Goal: Task Accomplishment & Management: Manage account settings

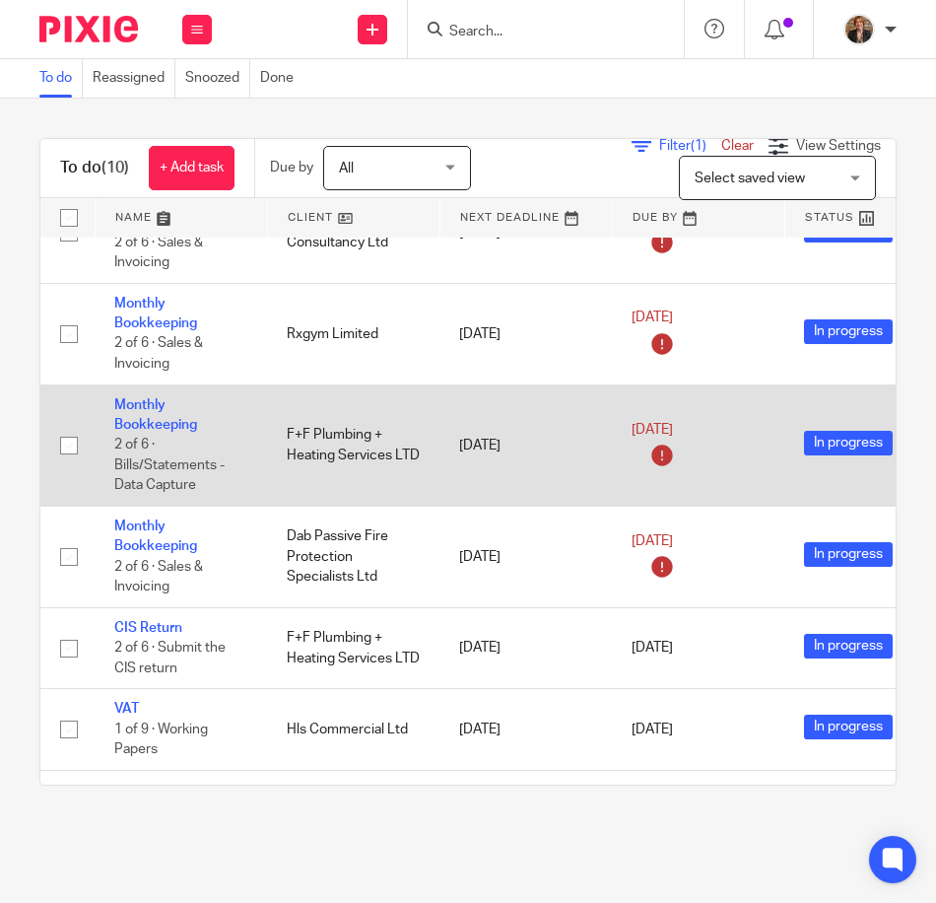
scroll to position [263, 0]
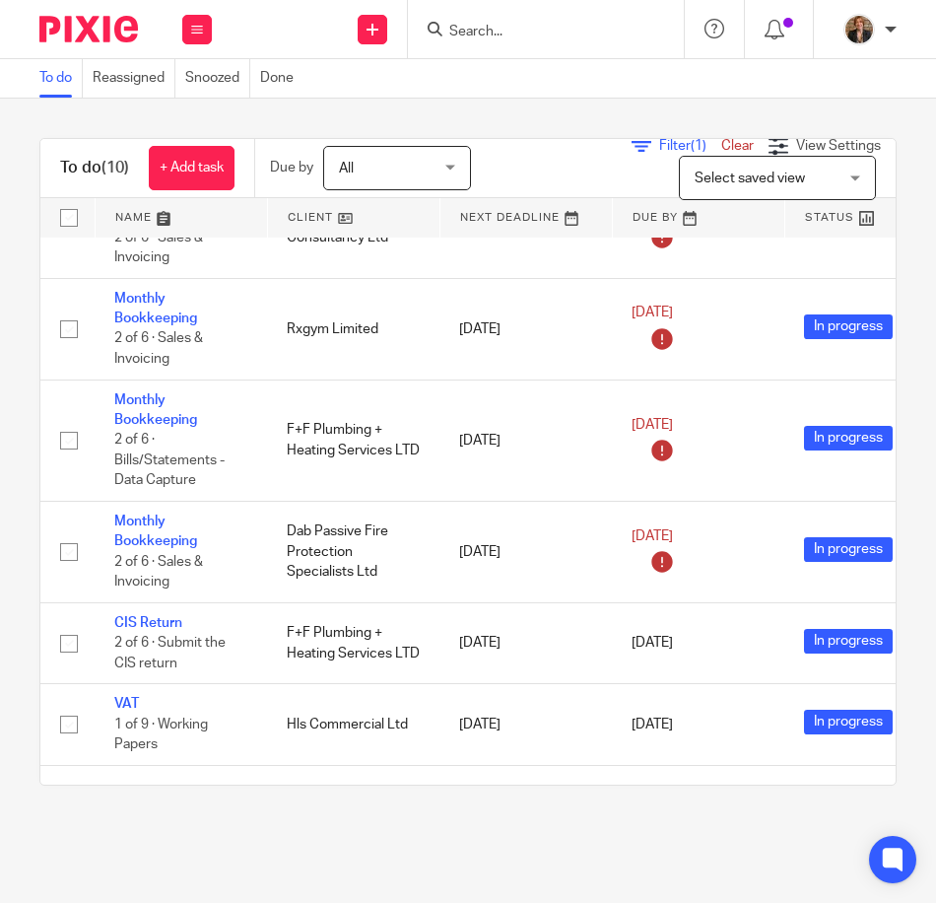
click at [269, 867] on main "To do Reassigned Snoozed Done To do (10) + Add task Due by All All Today Tomorr…" at bounding box center [468, 451] width 936 height 903
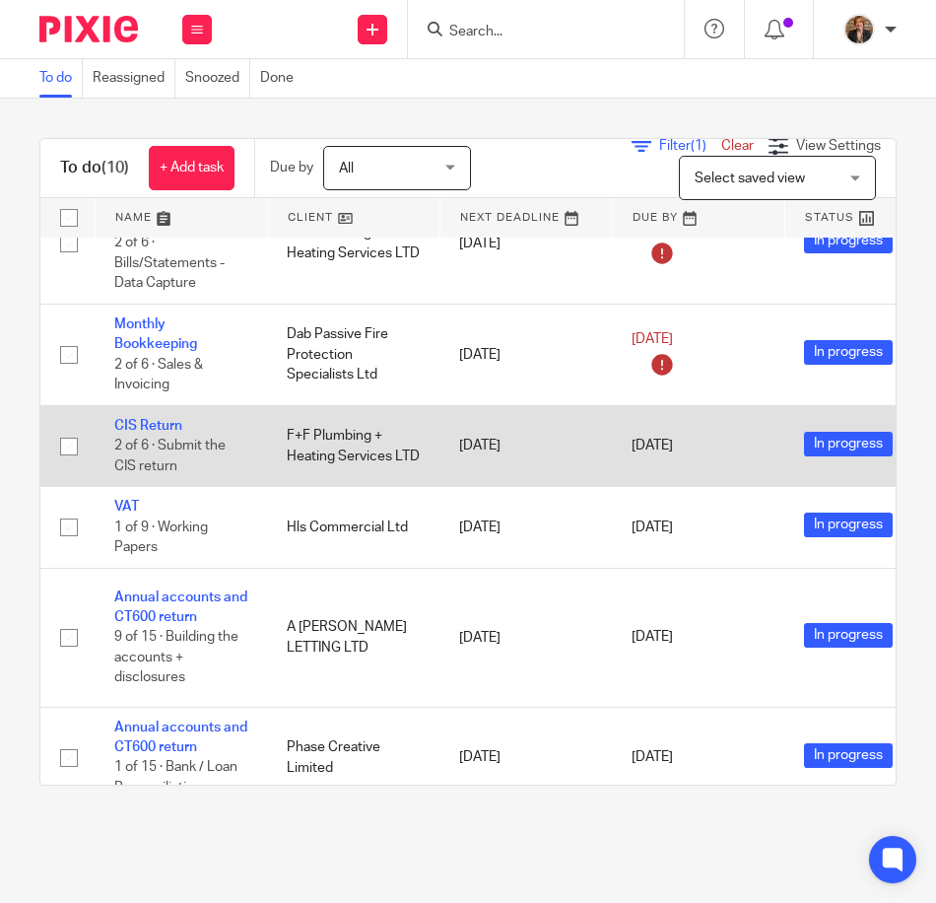
scroll to position [394, 0]
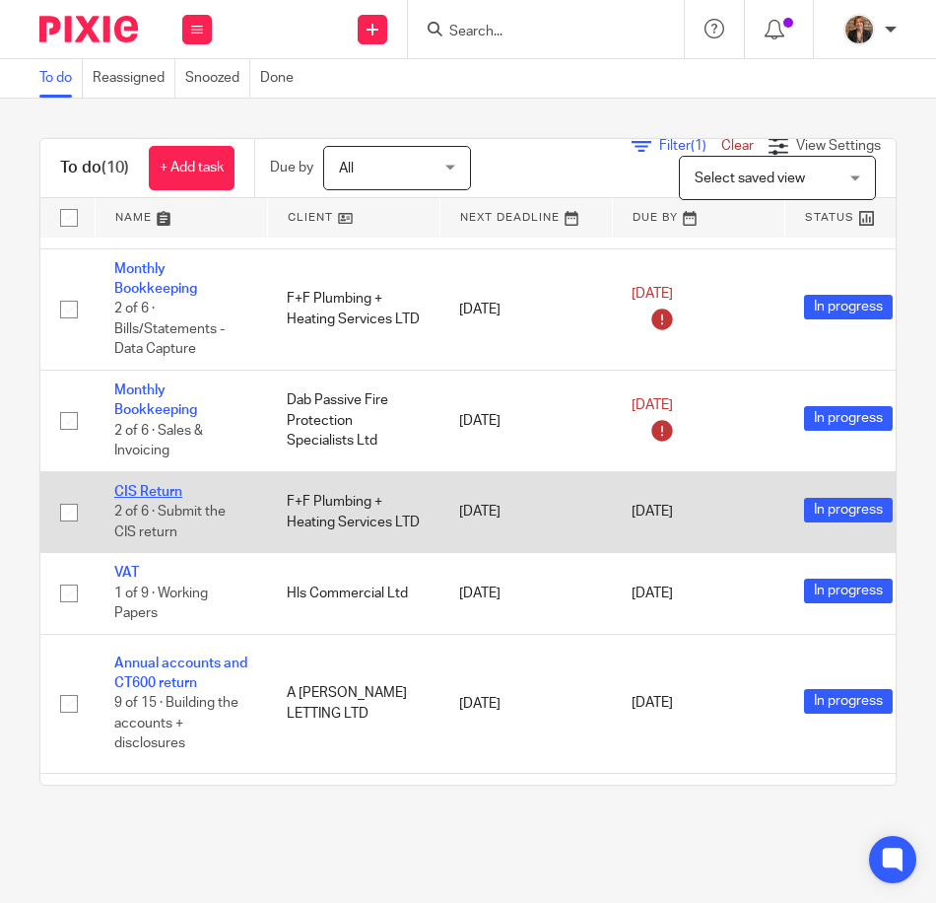
click at [162, 494] on link "CIS Return" at bounding box center [148, 492] width 68 height 14
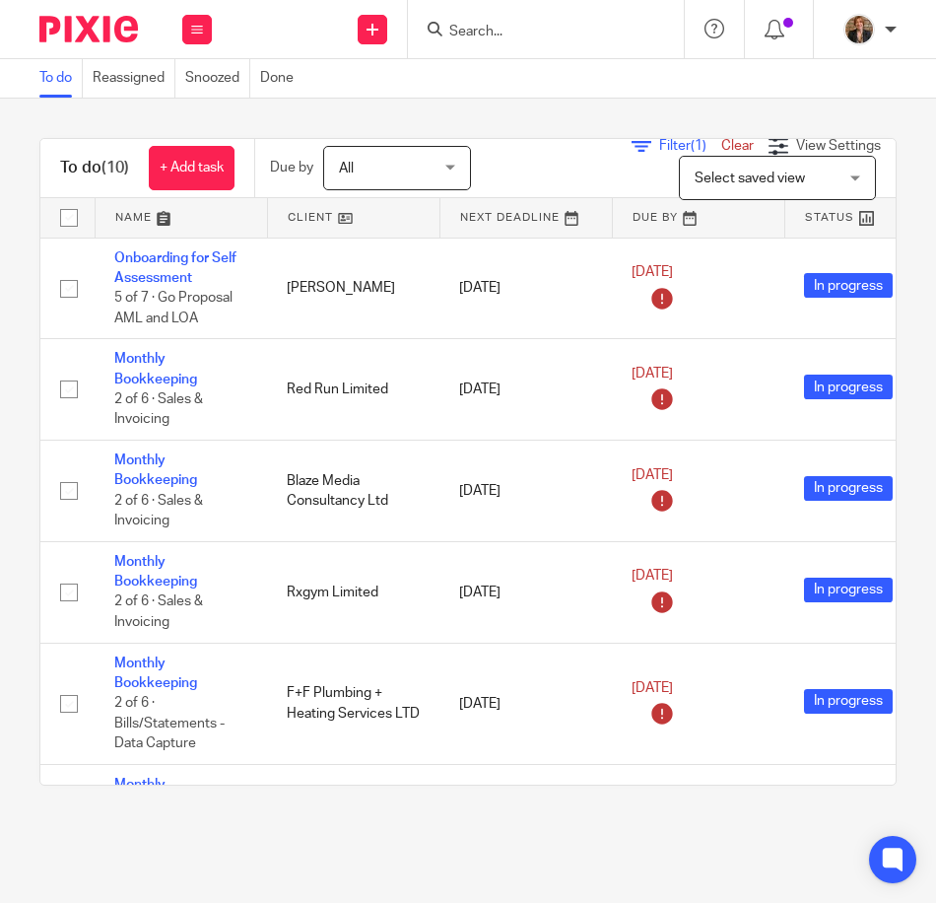
click at [515, 42] on div at bounding box center [546, 29] width 276 height 58
click at [518, 34] on input "Search" at bounding box center [535, 33] width 177 height 18
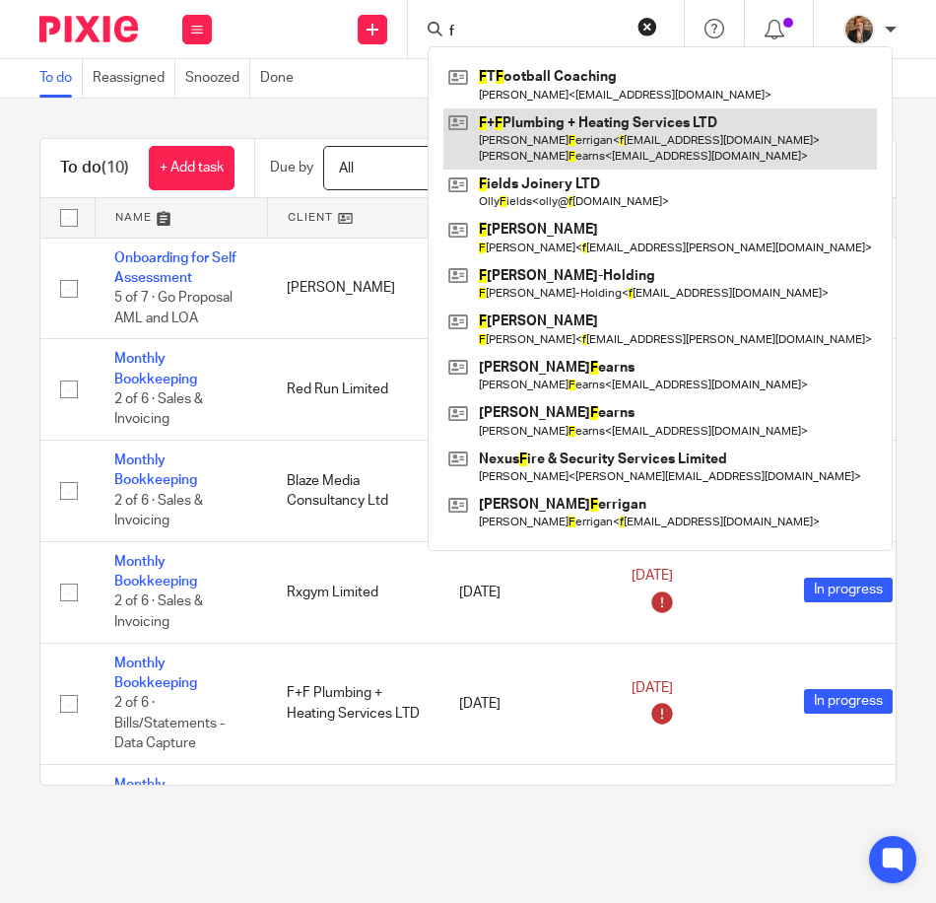
type input "f"
click at [527, 126] on link at bounding box center [660, 138] width 434 height 61
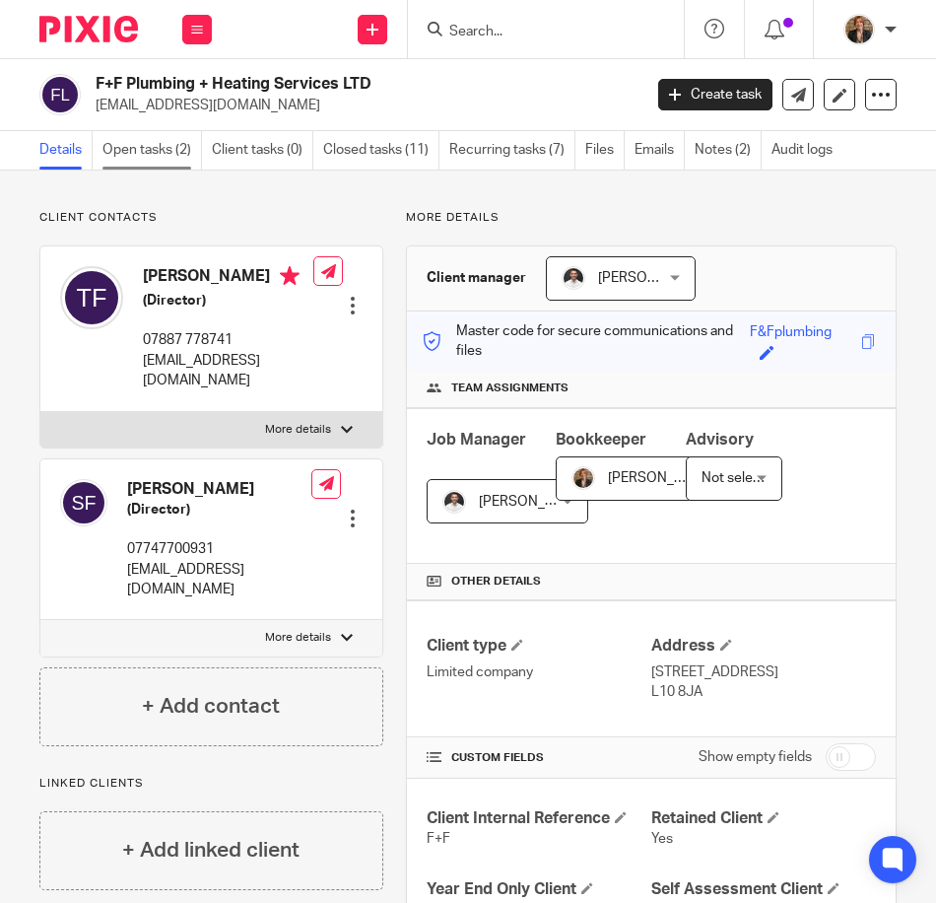
click at [168, 144] on link "Open tasks (2)" at bounding box center [152, 150] width 100 height 38
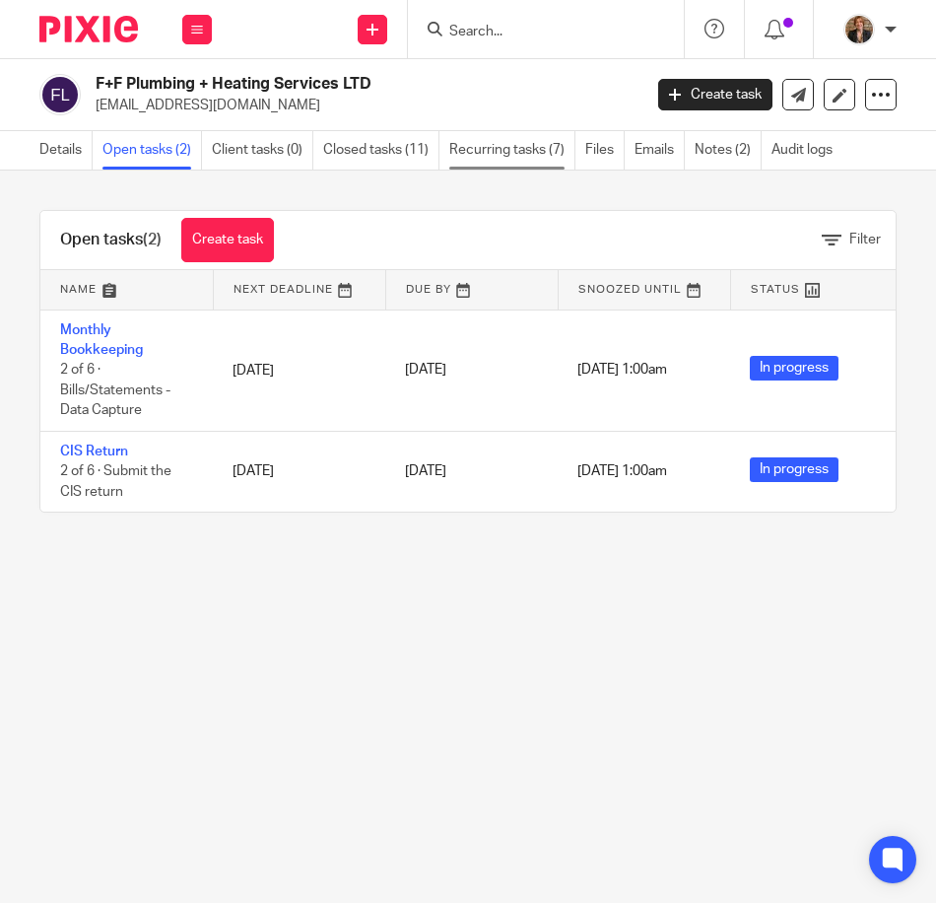
click at [501, 137] on link "Recurring tasks (7)" at bounding box center [512, 150] width 126 height 38
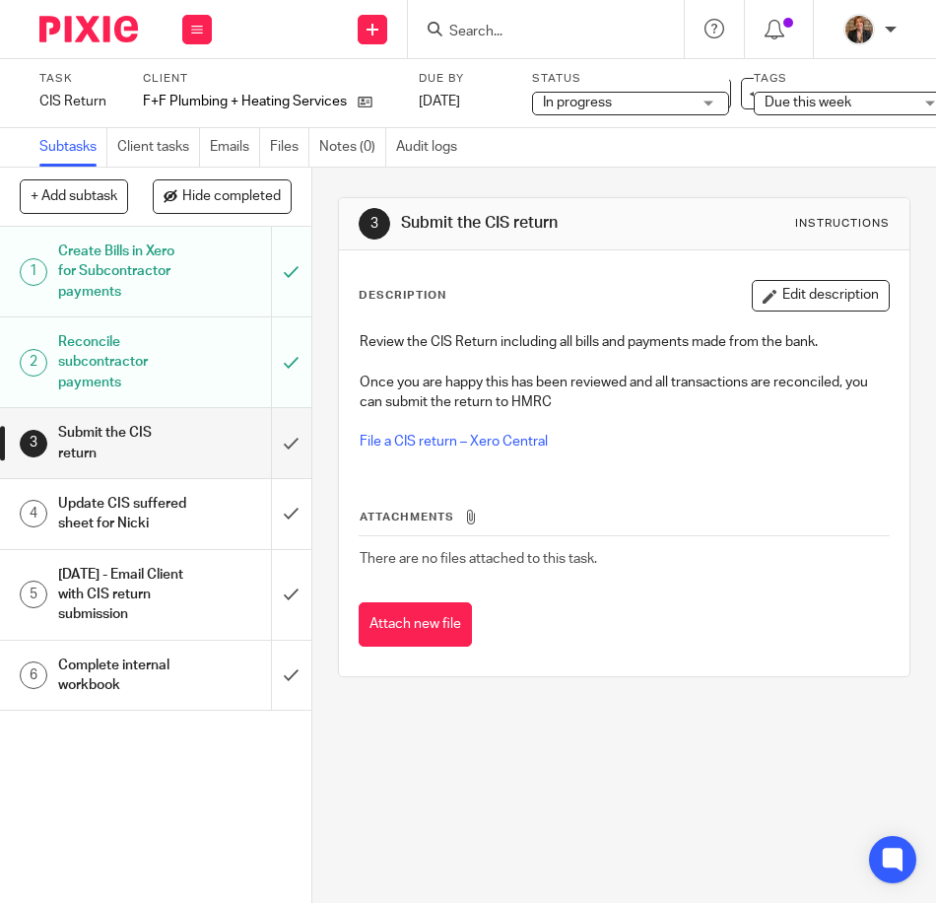
click at [71, 28] on img at bounding box center [88, 29] width 99 height 27
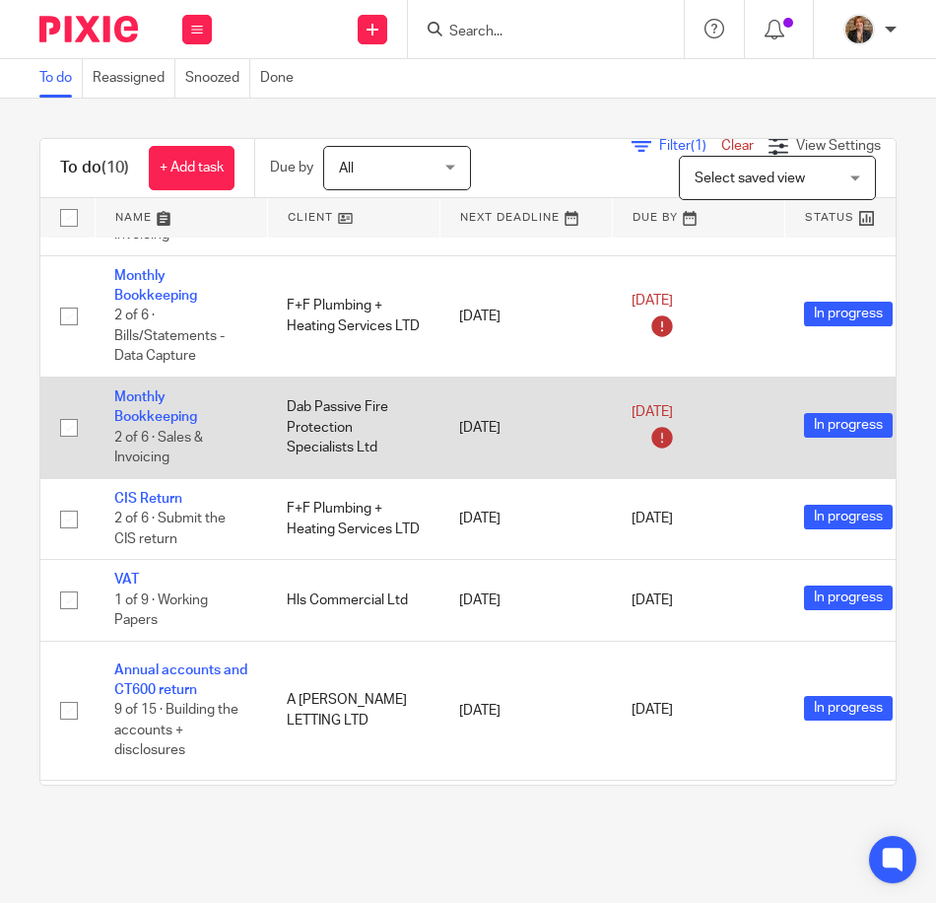
scroll to position [498, 0]
